Goal: Task Accomplishment & Management: Manage account settings

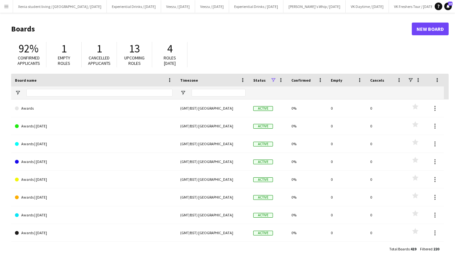
click at [7, 7] on app-icon "Menu" at bounding box center [6, 6] width 5 height 5
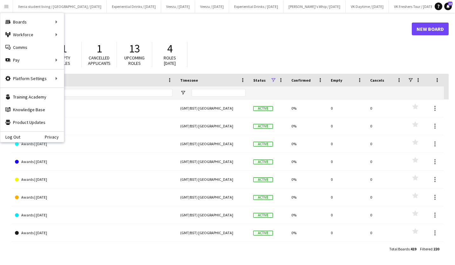
click at [71, 34] on header "Boards New Board" at bounding box center [229, 29] width 437 height 20
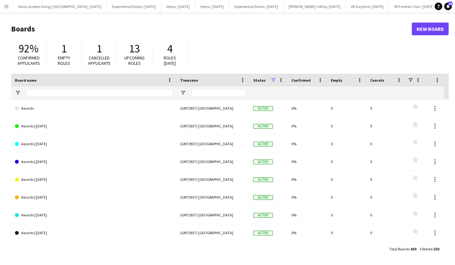
click at [3, 9] on button "Menu" at bounding box center [6, 6] width 13 height 13
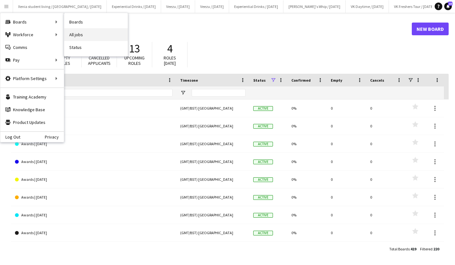
click at [77, 32] on link "All jobs" at bounding box center [96, 34] width 64 height 13
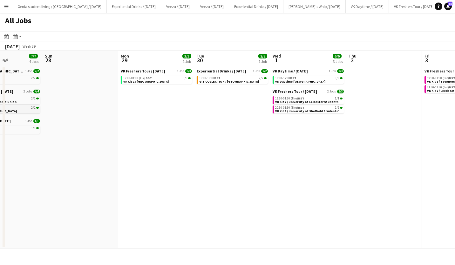
scroll to position [0, 187]
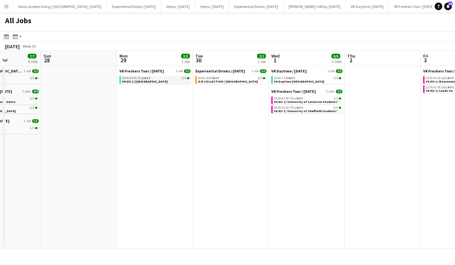
click at [151, 81] on span "VK Kit 1 / [GEOGRAPHIC_DATA]" at bounding box center [144, 81] width 45 height 4
click at [6, 8] on app-icon "Menu" at bounding box center [6, 6] width 5 height 5
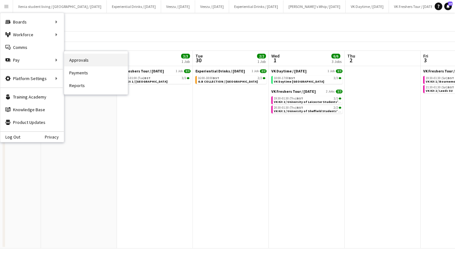
click at [78, 59] on link "Approvals" at bounding box center [96, 60] width 64 height 13
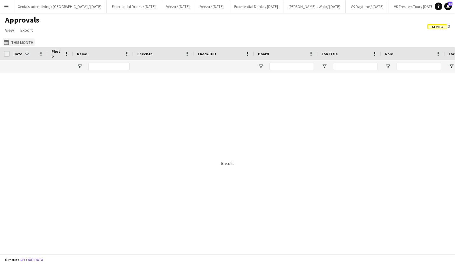
click at [26, 41] on button "This Month This Month" at bounding box center [19, 42] width 32 height 8
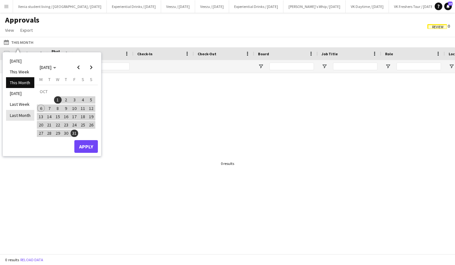
click at [22, 113] on li "Last Month" at bounding box center [20, 115] width 28 height 11
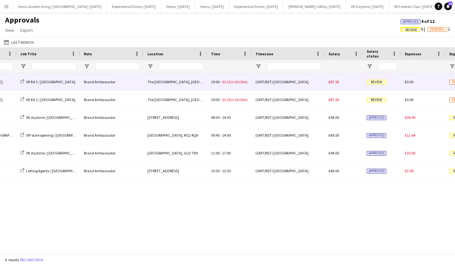
scroll to position [0, 392]
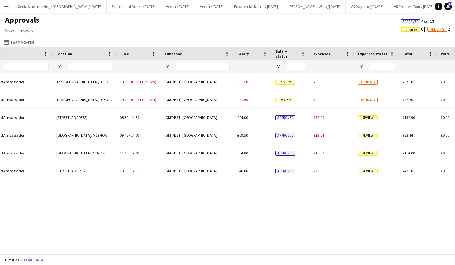
click at [407, 28] on span "Review" at bounding box center [410, 30] width 11 height 4
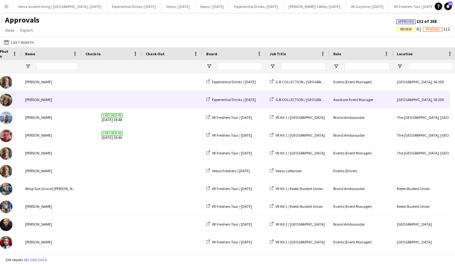
scroll to position [0, 0]
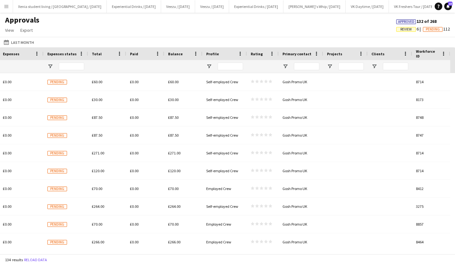
click at [407, 28] on span "Review" at bounding box center [405, 29] width 11 height 4
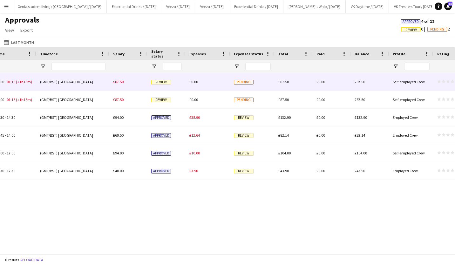
click at [163, 80] on span "Review" at bounding box center [161, 82] width 20 height 5
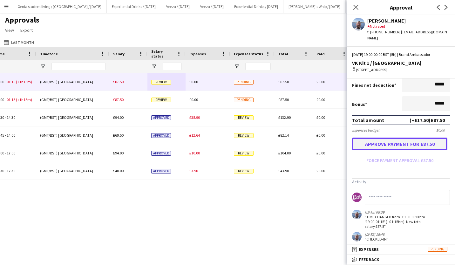
click at [425, 141] on button "Approve payment for £87.50" at bounding box center [399, 144] width 95 height 13
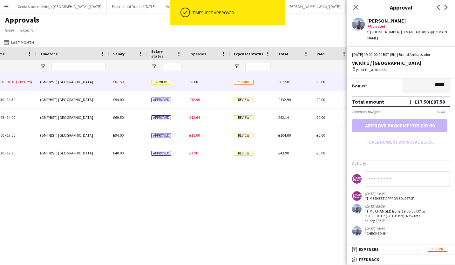
click at [163, 81] on span "Review" at bounding box center [161, 82] width 20 height 5
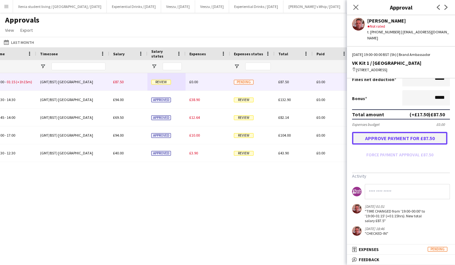
click at [417, 134] on button "Approve payment for £87.50" at bounding box center [399, 138] width 95 height 13
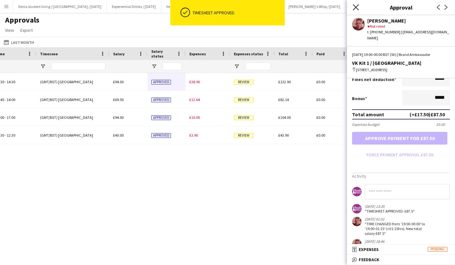
click at [357, 7] on icon "Close pop-in" at bounding box center [355, 7] width 6 height 6
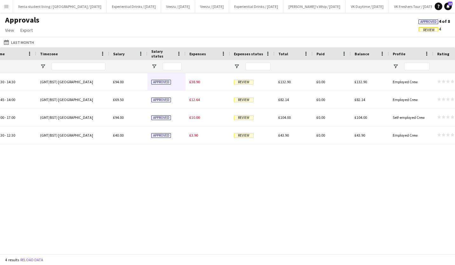
click at [363, 26] on div "Approvals View Customise view Customise filters Reset Filters Reset View Reset …" at bounding box center [227, 26] width 455 height 22
click at [4, 6] on app-icon "Menu" at bounding box center [6, 6] width 5 height 5
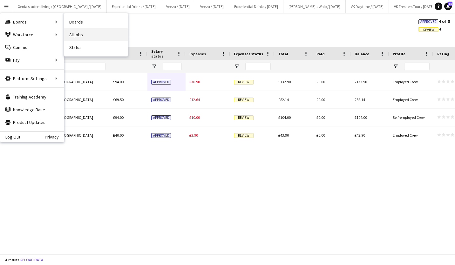
click at [80, 31] on link "All jobs" at bounding box center [96, 34] width 64 height 13
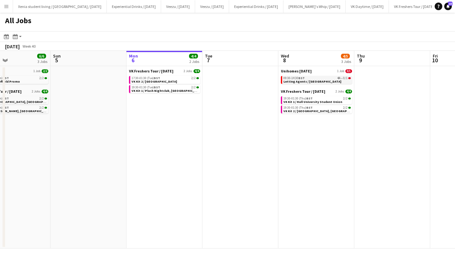
click at [316, 82] on link "09:30-14:30 BST 4A • 0/1 Letting Agents / [GEOGRAPHIC_DATA]" at bounding box center [316, 79] width 67 height 7
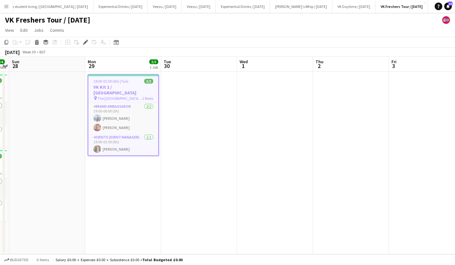
click at [122, 85] on h3 "VK Kit 1 / [GEOGRAPHIC_DATA]" at bounding box center [123, 89] width 70 height 11
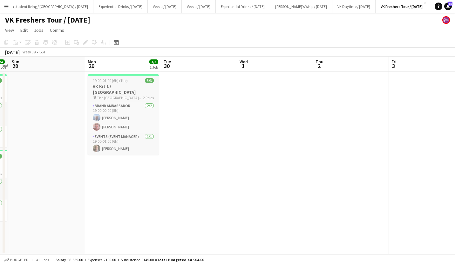
click at [122, 85] on h3 "VK Kit 1 / [GEOGRAPHIC_DATA]" at bounding box center [123, 89] width 71 height 11
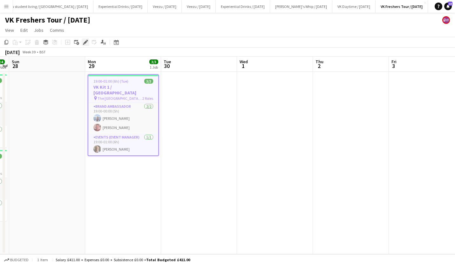
click at [84, 39] on div "Edit" at bounding box center [86, 42] width 8 height 8
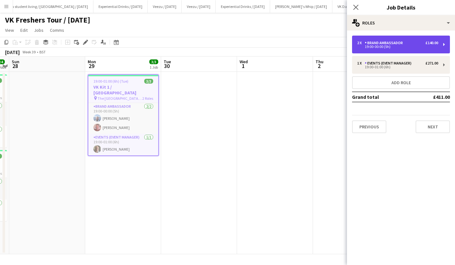
click at [417, 40] on div "2 x Brand Ambassador £140.00 19:00-00:00 (5h)" at bounding box center [401, 45] width 98 height 18
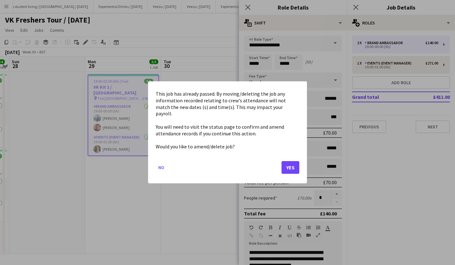
click at [283, 58] on body "Menu Boards Boards Boards All jobs Status Workforce Workforce My Workforce Recr…" at bounding box center [227, 132] width 455 height 265
click at [355, 8] on div at bounding box center [227, 132] width 455 height 265
drag, startPoint x: 355, startPoint y: 8, endPoint x: 157, endPoint y: 163, distance: 251.5
click at [157, 163] on div "This job has already passed. By moving/deleting the job any information recorde…" at bounding box center [227, 132] width 455 height 265
drag, startPoint x: 157, startPoint y: 163, endPoint x: 162, endPoint y: 164, distance: 4.9
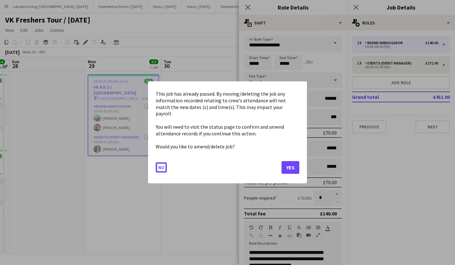
click at [162, 164] on button "No" at bounding box center [161, 168] width 11 height 10
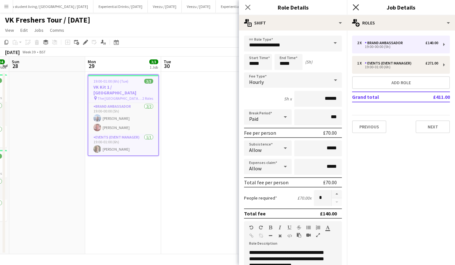
click at [353, 9] on icon "Close pop-in" at bounding box center [355, 7] width 6 height 6
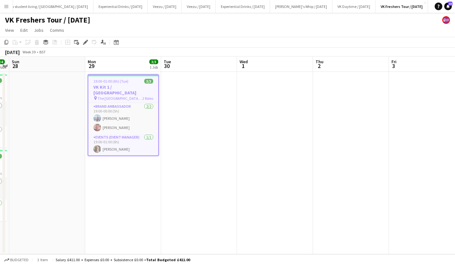
click at [103, 81] on span "19:00-01:00 (6h) (Tue)" at bounding box center [110, 81] width 35 height 5
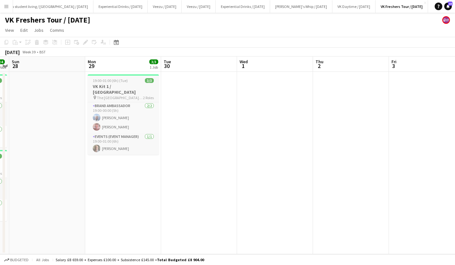
click at [113, 82] on span "19:00-01:00 (6h) (Tue)" at bounding box center [110, 80] width 35 height 5
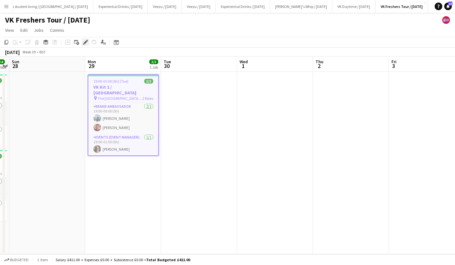
click at [85, 39] on div "Edit" at bounding box center [86, 42] width 8 height 8
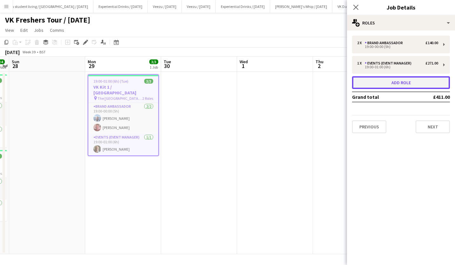
click at [387, 81] on button "Add role" at bounding box center [401, 82] width 98 height 13
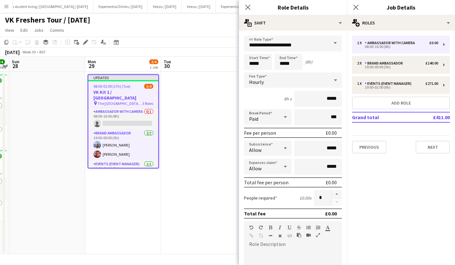
click at [331, 44] on span at bounding box center [334, 43] width 13 height 15
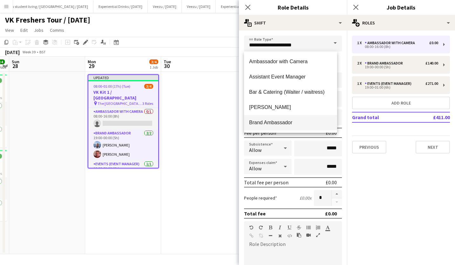
click at [304, 117] on mat-option "Brand Ambassador" at bounding box center [290, 122] width 93 height 15
type input "**********"
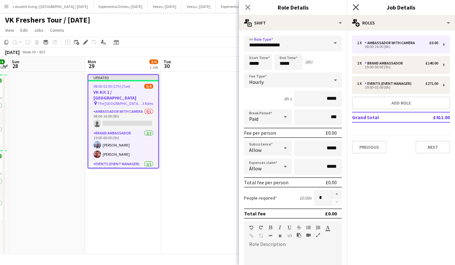
click at [356, 5] on icon "Close pop-in" at bounding box center [355, 7] width 6 height 6
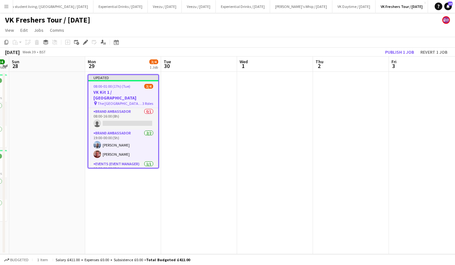
click at [2, 5] on button "Menu" at bounding box center [6, 6] width 13 height 13
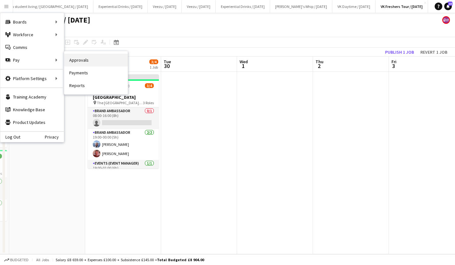
click at [75, 61] on link "Approvals" at bounding box center [96, 60] width 64 height 13
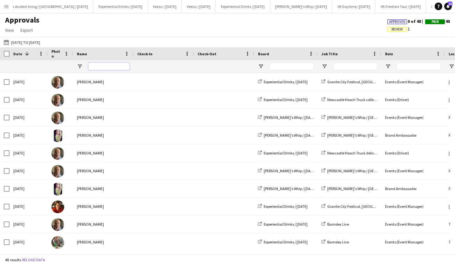
click at [113, 68] on input "Name Filter Input" at bounding box center [108, 67] width 41 height 8
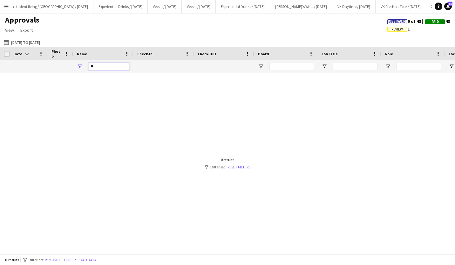
type input "*"
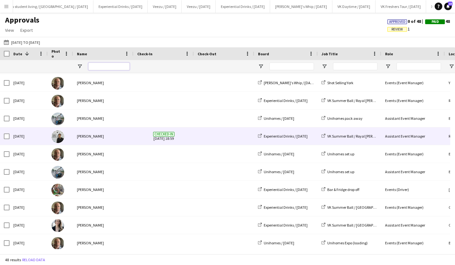
scroll to position [678, 0]
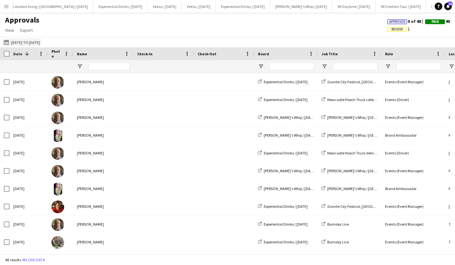
click at [22, 41] on button "01-06-2025 to 30-06-2025 01-06-2025 to 30-06-2025" at bounding box center [22, 42] width 39 height 8
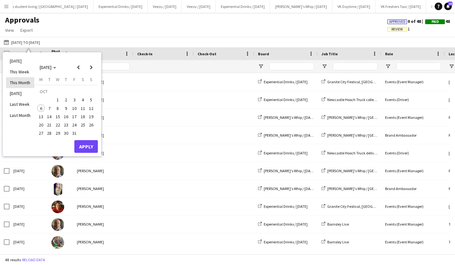
click at [25, 81] on li "This Month" at bounding box center [20, 82] width 28 height 11
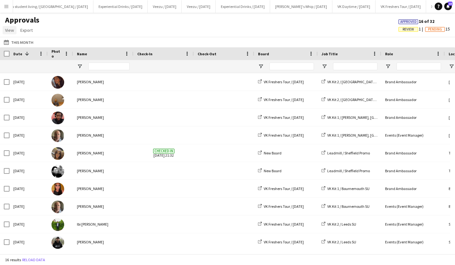
click at [8, 28] on span "View" at bounding box center [9, 30] width 9 height 6
click at [66, 27] on div "Approvals View Customise view Customise filters Reset Filters Reset View Reset …" at bounding box center [227, 26] width 455 height 22
click at [117, 63] on input "Name Filter Input" at bounding box center [108, 67] width 41 height 8
click at [410, 28] on span "Review" at bounding box center [407, 29] width 11 height 4
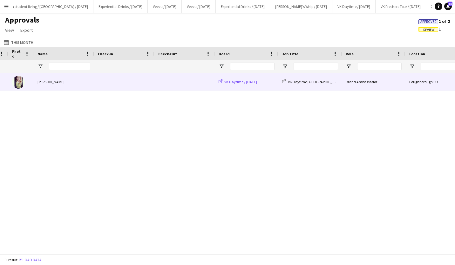
click at [223, 83] on link "VK Daytime / [DATE]" at bounding box center [237, 81] width 38 height 5
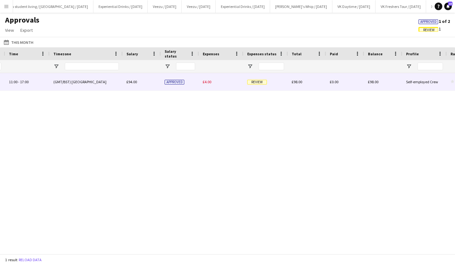
click at [178, 81] on span "Approved" at bounding box center [174, 82] width 20 height 5
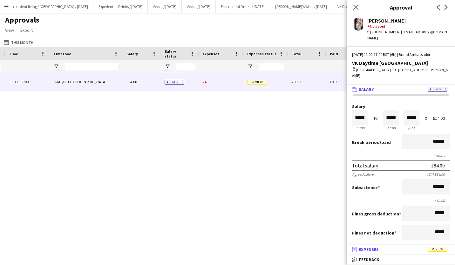
click at [434, 248] on span "Review" at bounding box center [437, 249] width 20 height 5
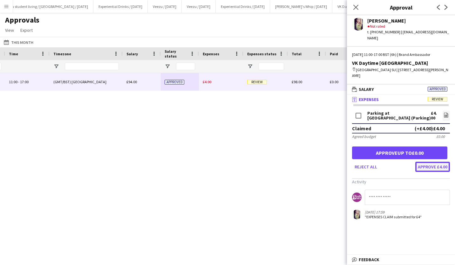
click at [427, 162] on button "Approve £4.00" at bounding box center [432, 167] width 35 height 10
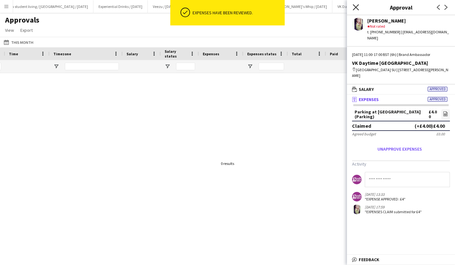
click at [357, 6] on icon "Close pop-in" at bounding box center [355, 7] width 6 height 6
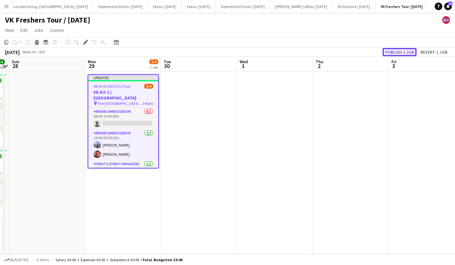
click at [401, 50] on button "Publish 1 job" at bounding box center [399, 52] width 34 height 8
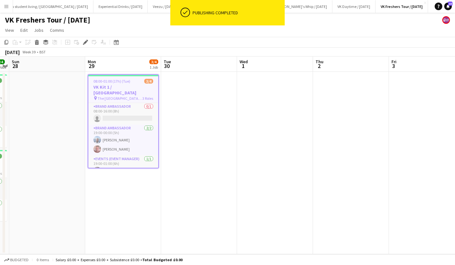
click at [114, 82] on span "08:00-01:00 (17h) (Tue)" at bounding box center [111, 81] width 37 height 5
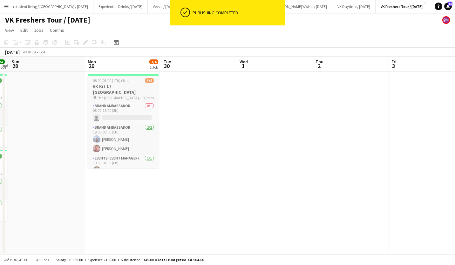
click at [114, 82] on span "08:00-01:00 (17h) (Tue)" at bounding box center [111, 80] width 37 height 5
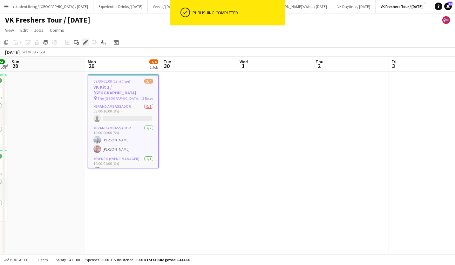
click at [85, 43] on icon at bounding box center [85, 42] width 3 height 3
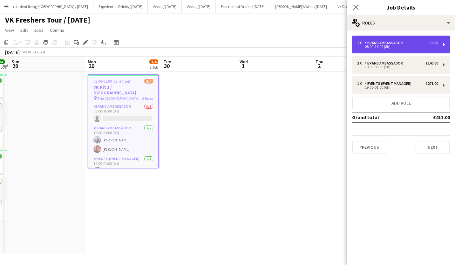
click at [388, 47] on div "08:00-16:00 (8h)" at bounding box center [397, 46] width 81 height 3
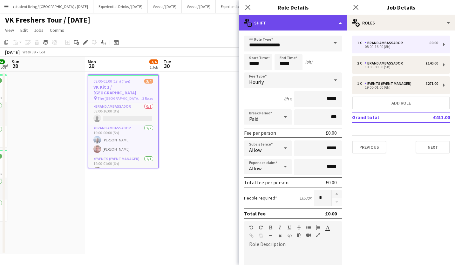
click at [266, 21] on div "multiple-actions-text Shift" at bounding box center [293, 22] width 108 height 15
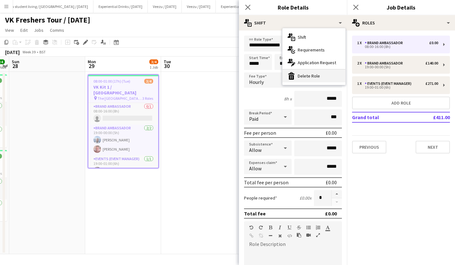
click at [306, 75] on div "bin-2 Delete Role" at bounding box center [313, 76] width 63 height 13
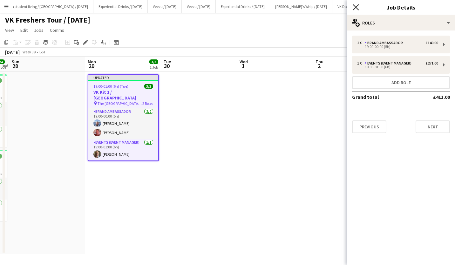
click at [358, 6] on icon "Close pop-in" at bounding box center [355, 7] width 6 height 6
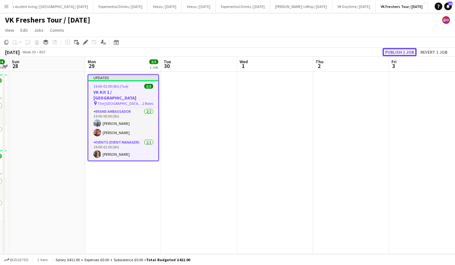
click at [400, 52] on button "Publish 1 job" at bounding box center [399, 52] width 34 height 8
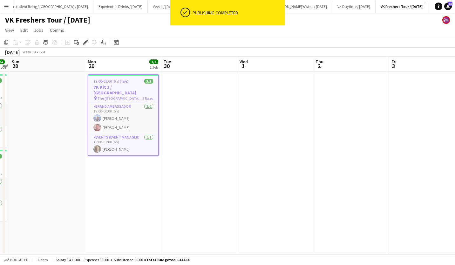
click at [3, 5] on button "Menu" at bounding box center [6, 6] width 13 height 13
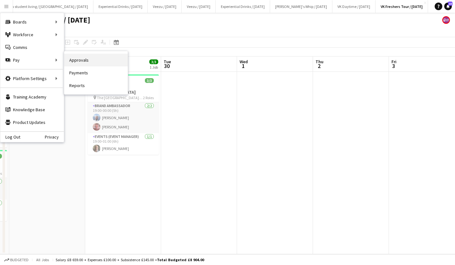
click at [87, 61] on link "Approvals" at bounding box center [96, 60] width 64 height 13
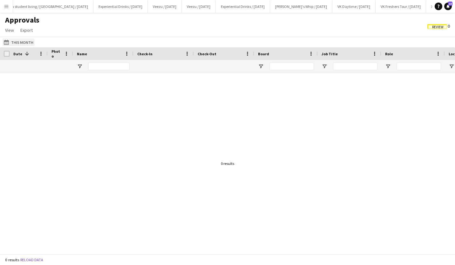
click at [20, 41] on button "This Month This Month" at bounding box center [19, 42] width 32 height 8
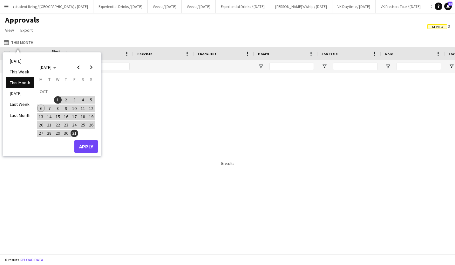
click at [25, 82] on li "This Month" at bounding box center [20, 82] width 28 height 11
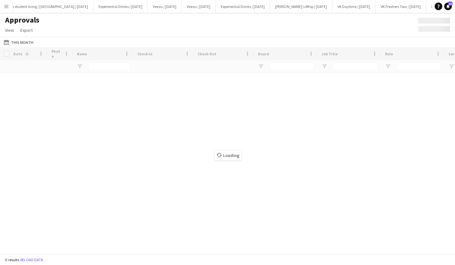
click at [25, 82] on div "Loading" at bounding box center [227, 150] width 455 height 206
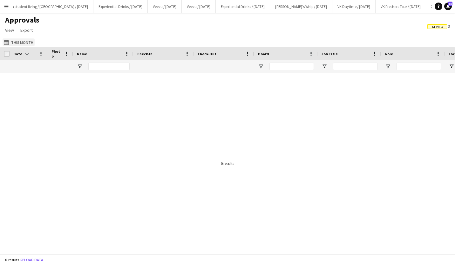
click at [24, 44] on button "This Month This Month" at bounding box center [19, 42] width 32 height 8
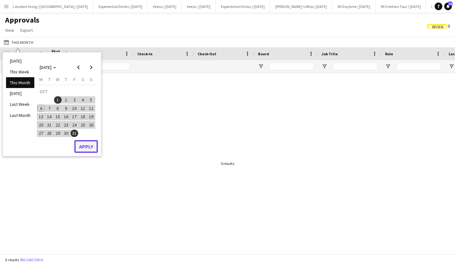
click at [86, 146] on button "Apply" at bounding box center [85, 146] width 23 height 13
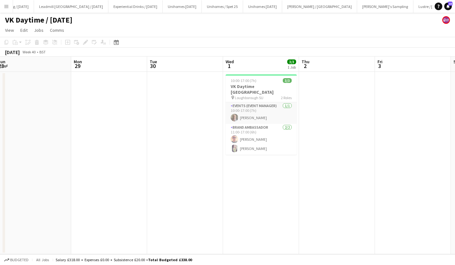
scroll to position [0, 149]
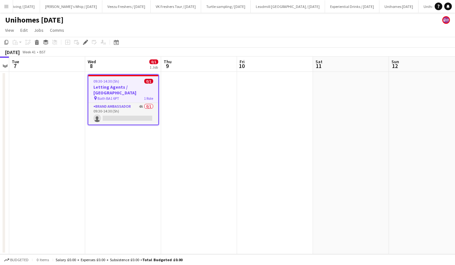
scroll to position [0, 504]
click at [113, 83] on span "09:30-14:30 (5h)" at bounding box center [106, 81] width 26 height 5
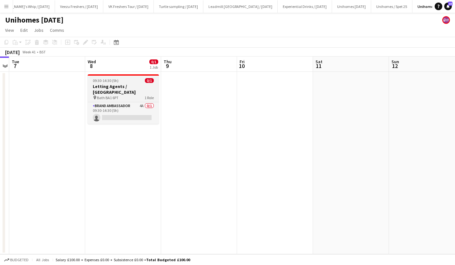
click at [113, 83] on app-job-card "09:30-14:30 (5h) 0/1 Letting Agents / Bath pin Bath BA1 6PT 1 Role Brand Ambass…" at bounding box center [123, 99] width 71 height 50
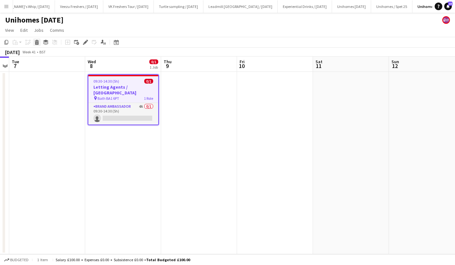
click at [34, 42] on icon "Delete" at bounding box center [36, 42] width 5 height 5
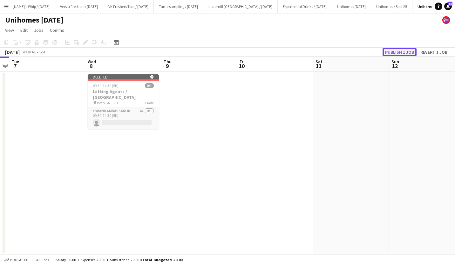
click at [389, 50] on button "Publish 1 job" at bounding box center [399, 52] width 34 height 8
